Goal: Information Seeking & Learning: Learn about a topic

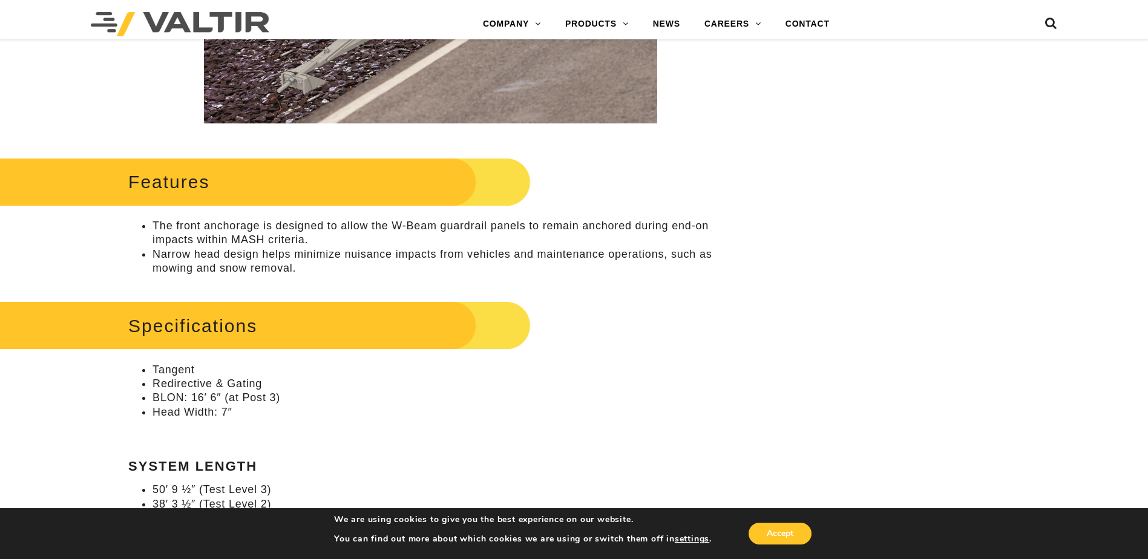
scroll to position [726, 0]
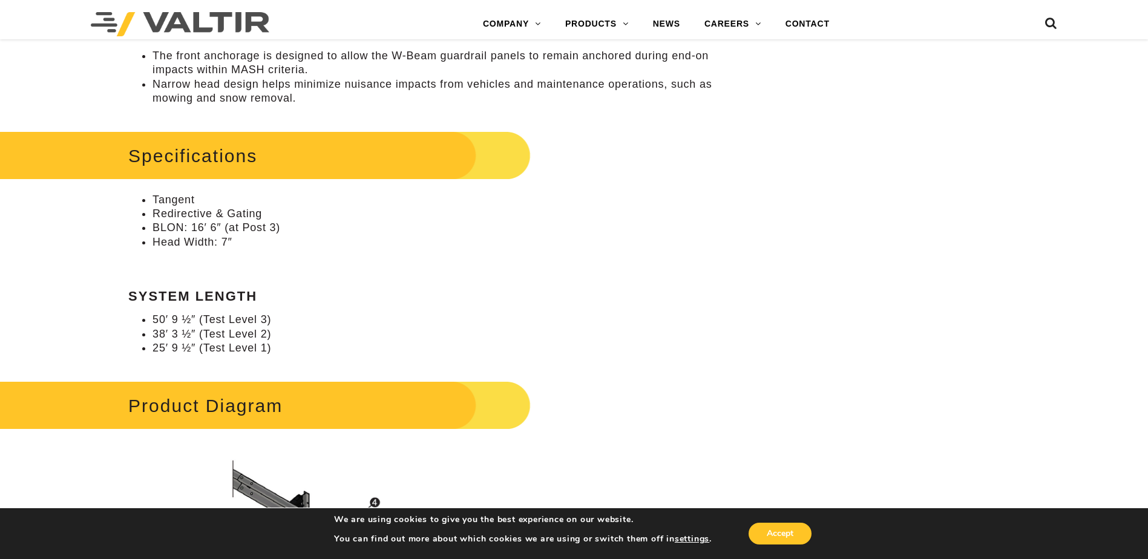
drag, startPoint x: 778, startPoint y: 240, endPoint x: 911, endPoint y: 170, distance: 150.2
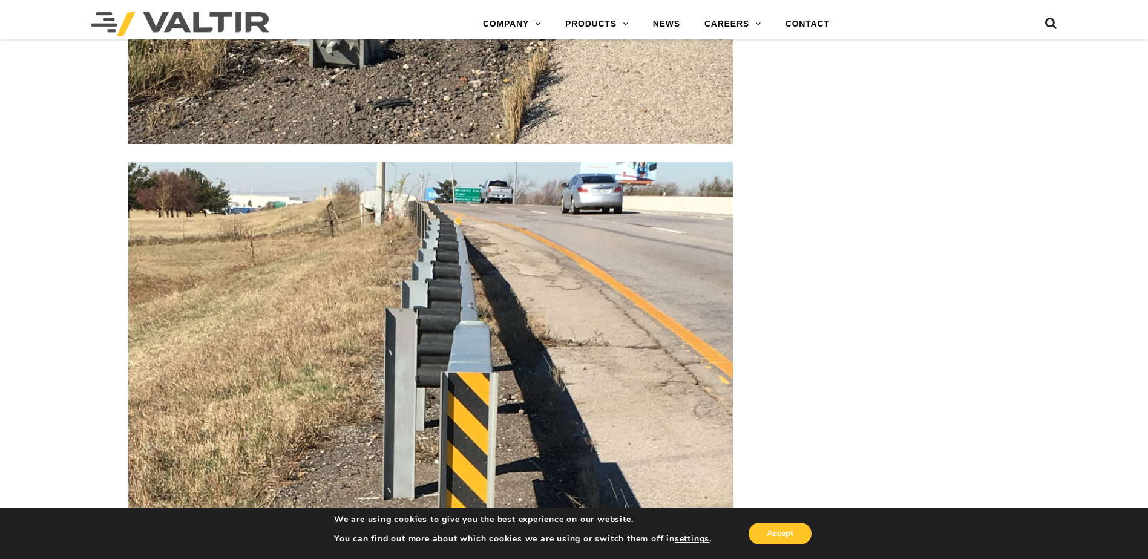
scroll to position [2541, 0]
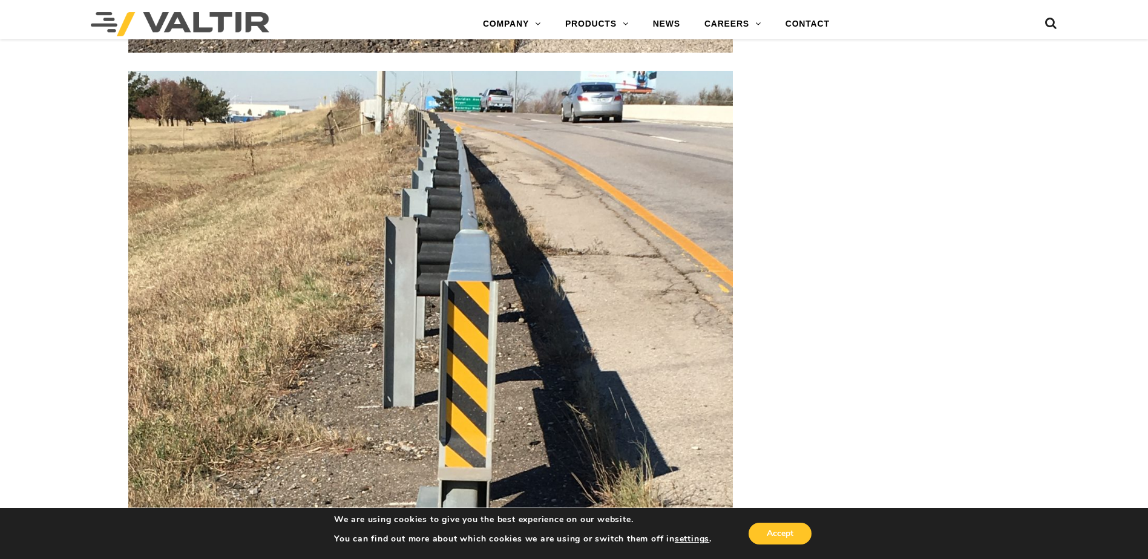
click at [493, 113] on img at bounding box center [430, 473] width 604 height 805
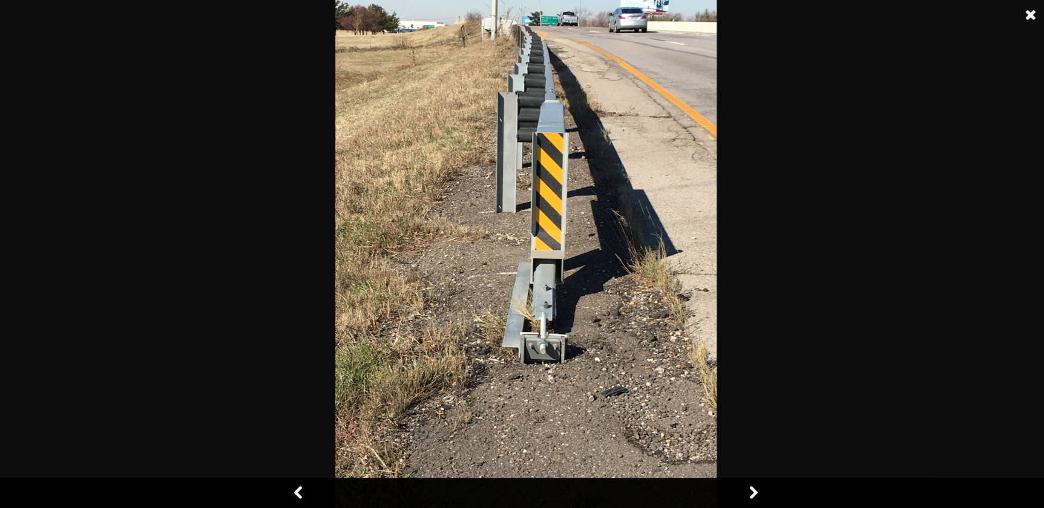
click at [532, 41] on img at bounding box center [525, 254] width 381 height 508
click at [555, 27] on img at bounding box center [525, 254] width 381 height 508
click at [556, 28] on img at bounding box center [525, 254] width 381 height 508
click at [555, 27] on img at bounding box center [525, 254] width 381 height 508
click at [555, 24] on img at bounding box center [525, 254] width 381 height 508
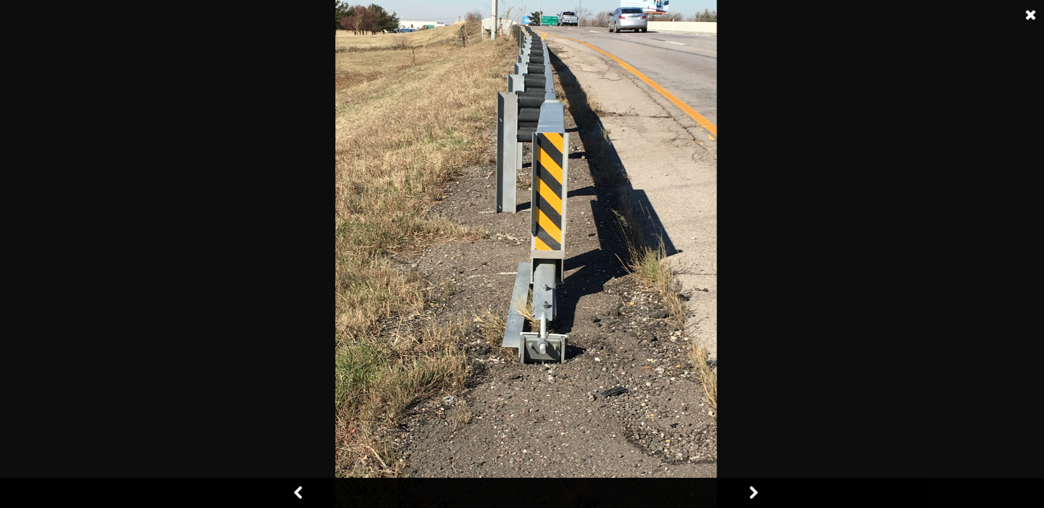
click at [554, 21] on img at bounding box center [525, 254] width 381 height 508
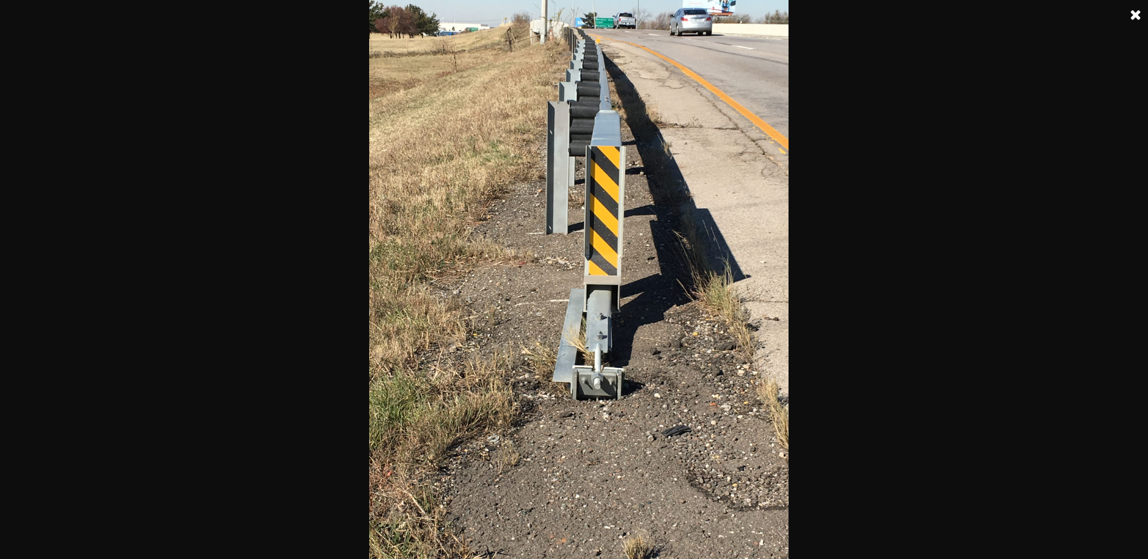
scroll to position [2053, 0]
click at [601, 20] on img at bounding box center [578, 279] width 419 height 559
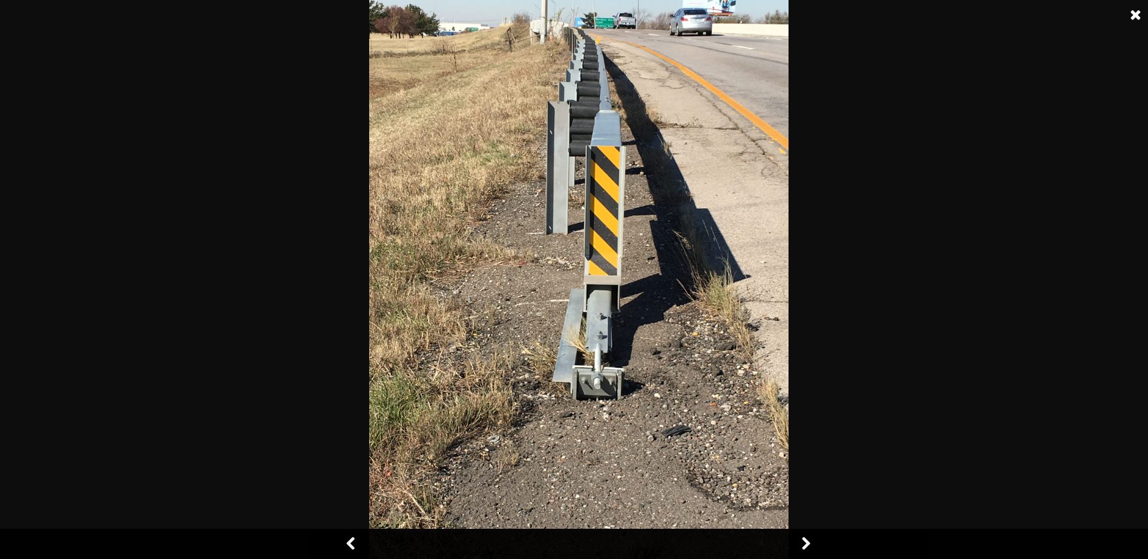
click at [601, 20] on img at bounding box center [578, 279] width 419 height 559
drag, startPoint x: 601, startPoint y: 20, endPoint x: 593, endPoint y: 31, distance: 13.8
click at [593, 31] on img at bounding box center [578, 279] width 419 height 559
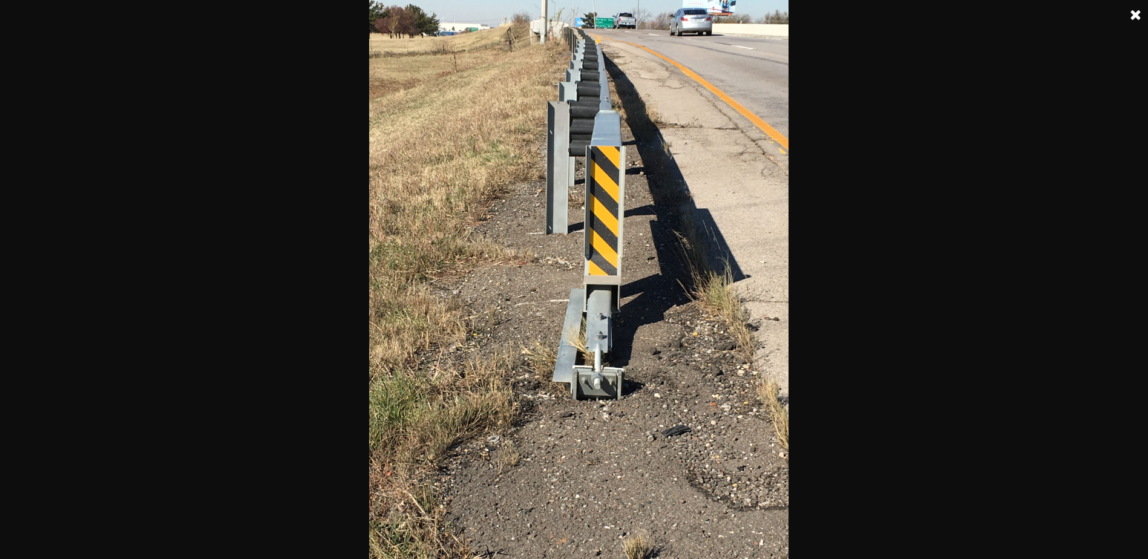
click at [1139, 11] on link at bounding box center [1136, 15] width 30 height 30
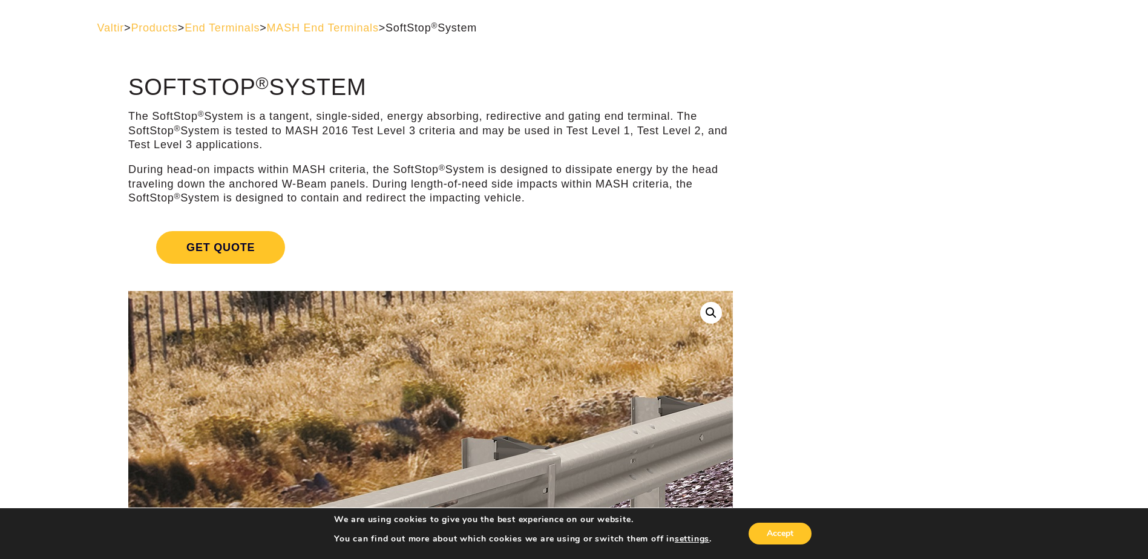
scroll to position [0, 0]
